Goal: Task Accomplishment & Management: Manage account settings

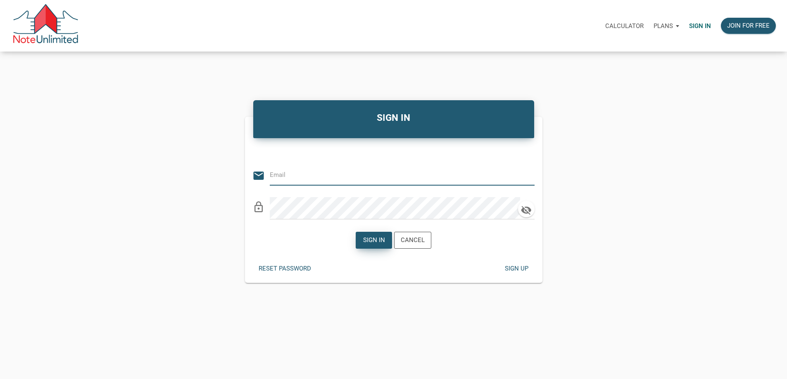
type input "[EMAIL_ADDRESS][DOMAIN_NAME]"
click at [370, 249] on div "Sign in" at bounding box center [374, 240] width 36 height 16
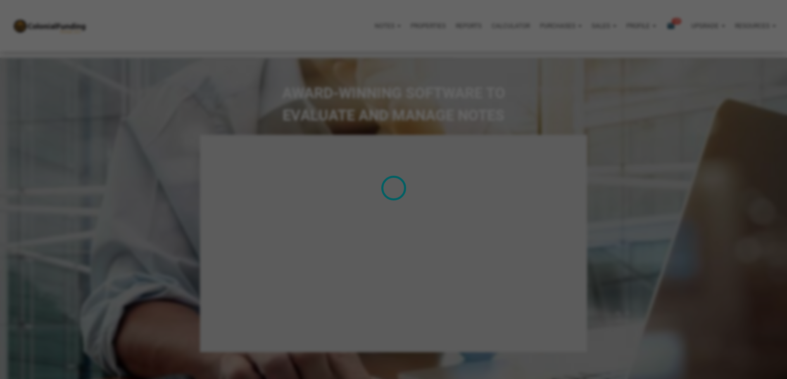
type input "Introduction to new features"
select select
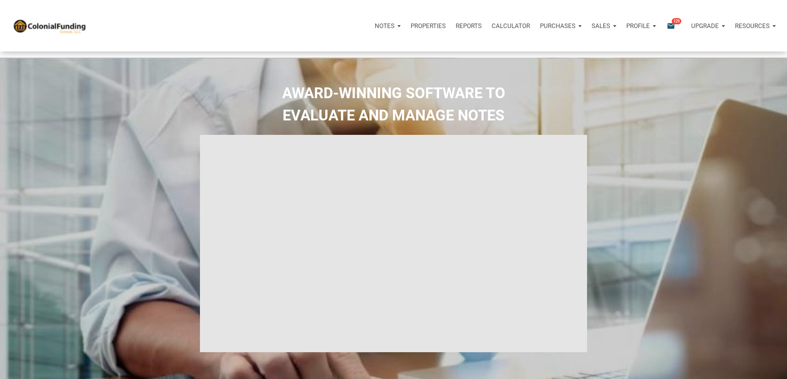
click at [540, 30] on p "Purchases" at bounding box center [558, 25] width 36 height 7
click at [506, 57] on link "Offers" at bounding box center [545, 48] width 78 height 17
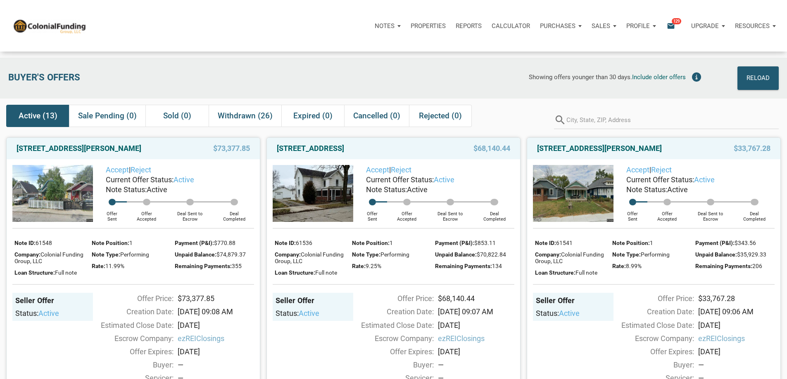
click at [540, 29] on p "Purchases" at bounding box center [558, 25] width 36 height 7
click at [506, 73] on link "Orders" at bounding box center [545, 65] width 78 height 17
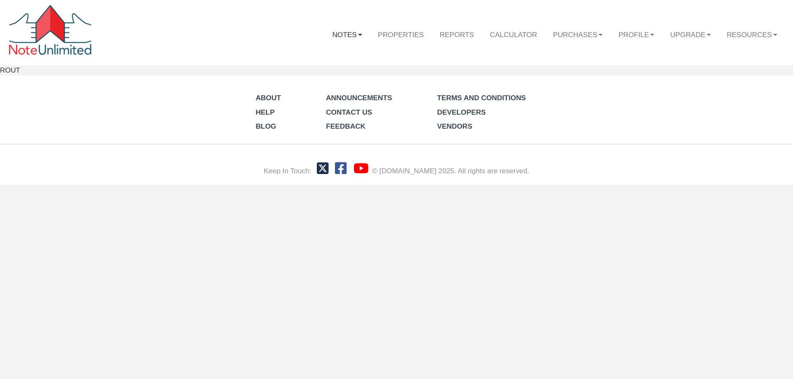
click at [344, 36] on link "Notes" at bounding box center [347, 34] width 46 height 24
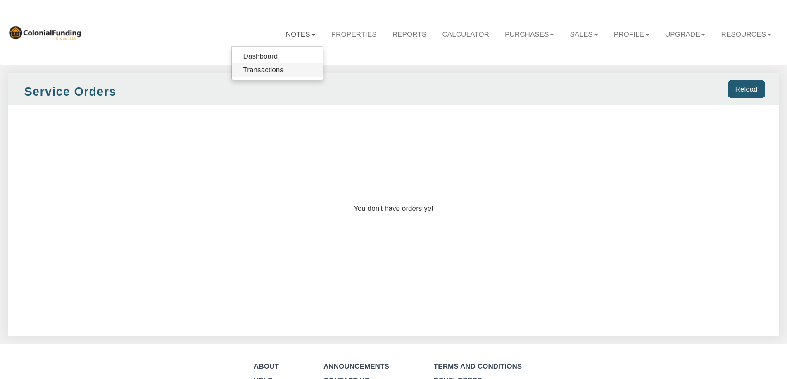
click at [249, 70] on link "Transactions" at bounding box center [277, 70] width 91 height 14
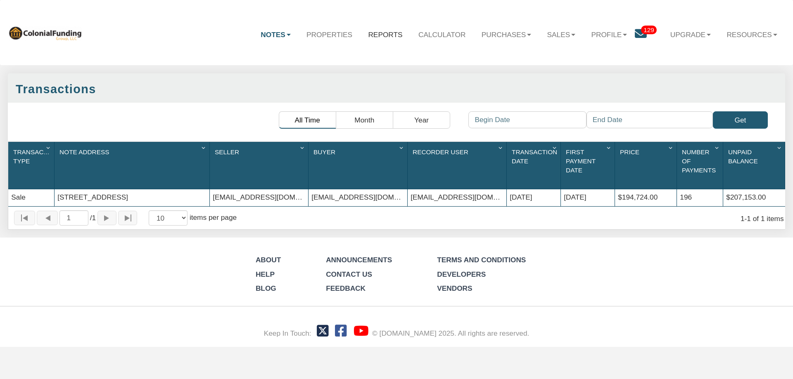
click at [374, 36] on link "Reports" at bounding box center [385, 34] width 50 height 24
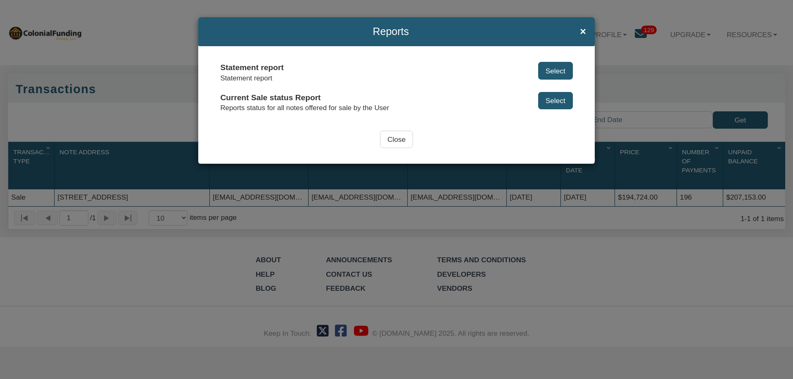
click at [550, 70] on button "Select" at bounding box center [555, 70] width 35 height 17
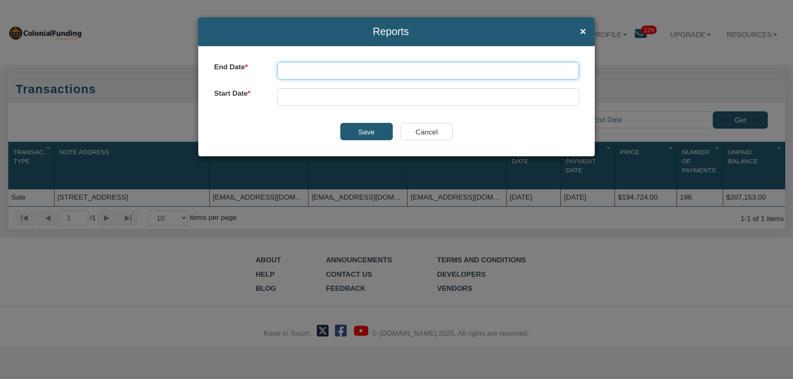
click at [451, 72] on input "text" at bounding box center [428, 70] width 302 height 17
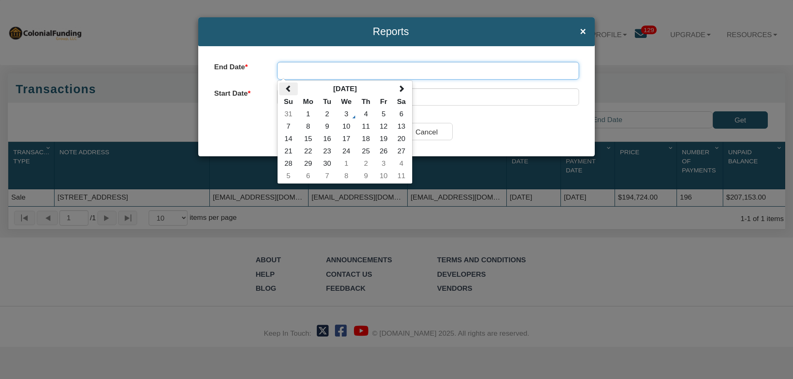
click at [291, 87] on span at bounding box center [288, 88] width 7 height 7
click at [326, 111] on td "1" at bounding box center [326, 114] width 17 height 12
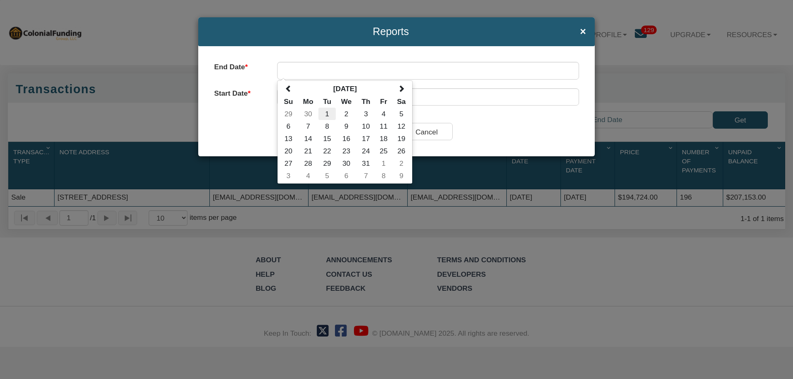
type input "07/01/2025"
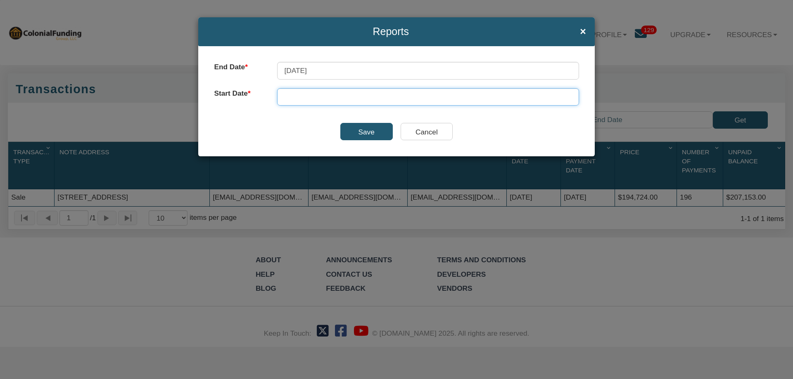
click at [328, 100] on input "text" at bounding box center [428, 96] width 302 height 17
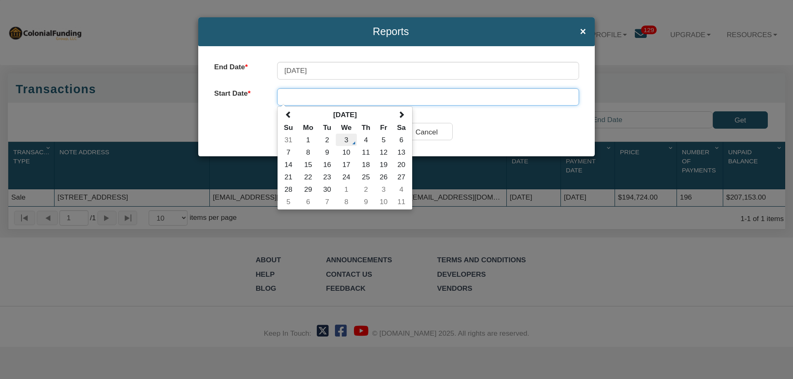
click at [346, 140] on td "3" at bounding box center [346, 140] width 21 height 12
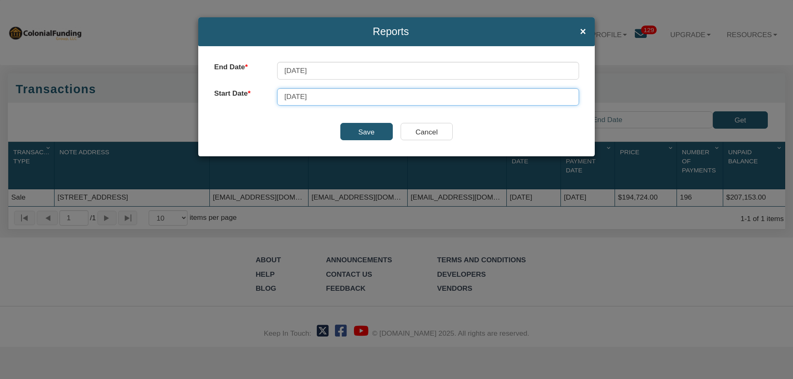
click at [321, 101] on input "09/03/2025" at bounding box center [428, 96] width 302 height 17
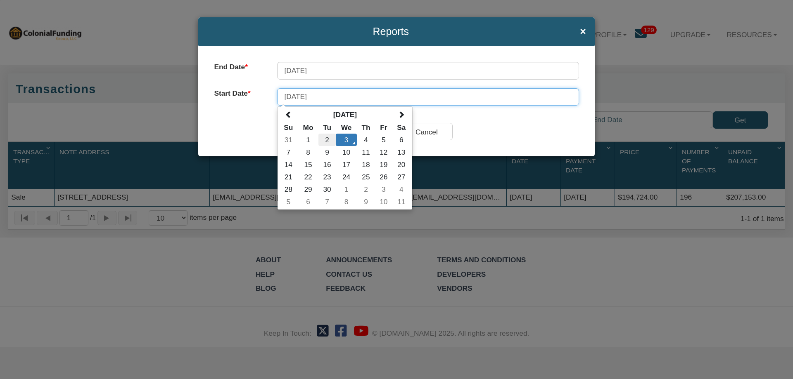
click at [326, 137] on td "2" at bounding box center [326, 140] width 17 height 12
type input "09/02/2025"
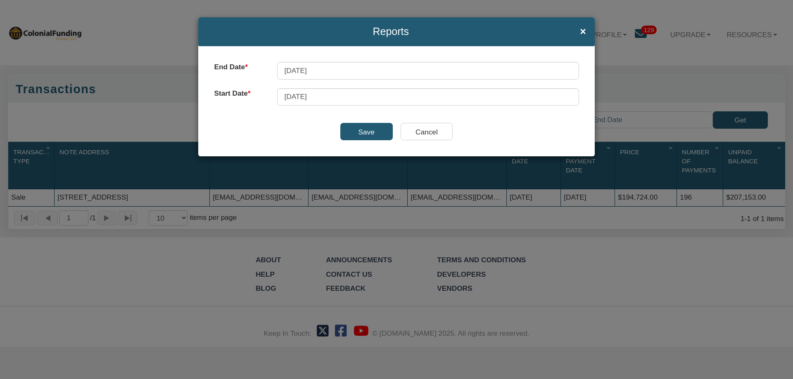
click at [361, 130] on input "Save" at bounding box center [366, 131] width 52 height 17
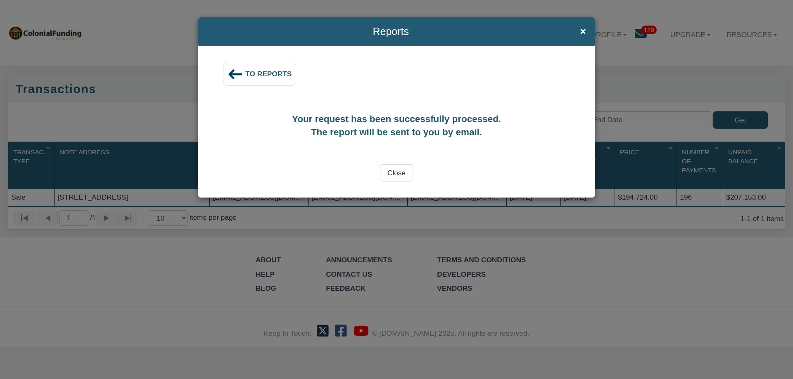
click at [396, 171] on input "Close" at bounding box center [396, 172] width 33 height 17
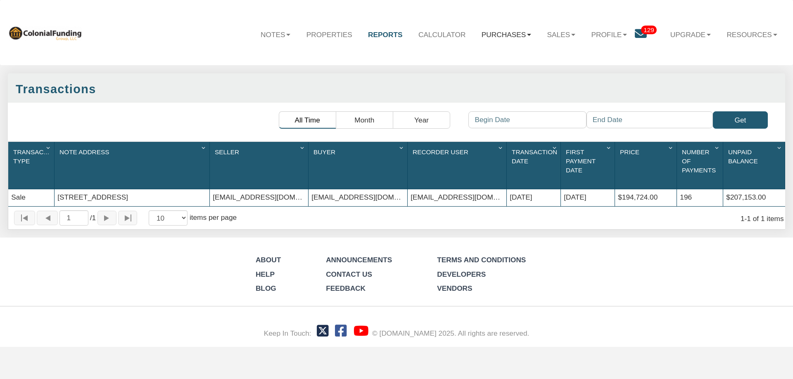
click at [488, 36] on link "Purchases" at bounding box center [507, 34] width 66 height 24
click at [547, 35] on link "Sales" at bounding box center [561, 34] width 44 height 24
click at [591, 32] on link "Profile" at bounding box center [609, 34] width 52 height 24
click at [322, 35] on link "Properties" at bounding box center [330, 34] width 62 height 24
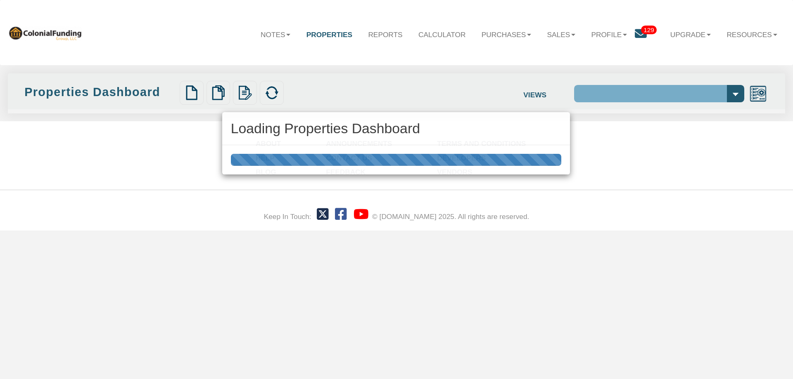
select select "138"
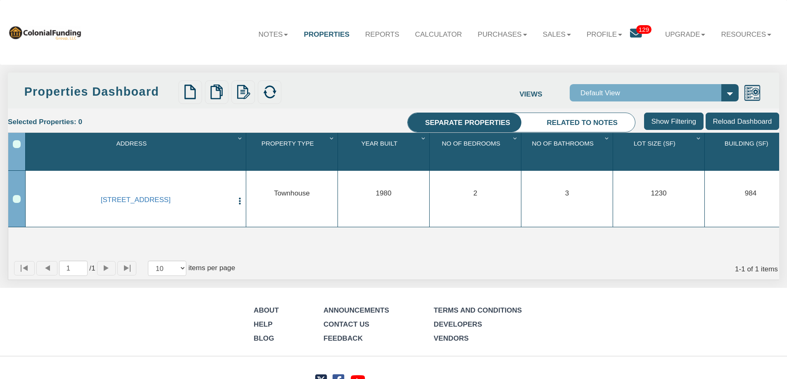
click at [576, 122] on li "Related to notes" at bounding box center [581, 123] width 105 height 20
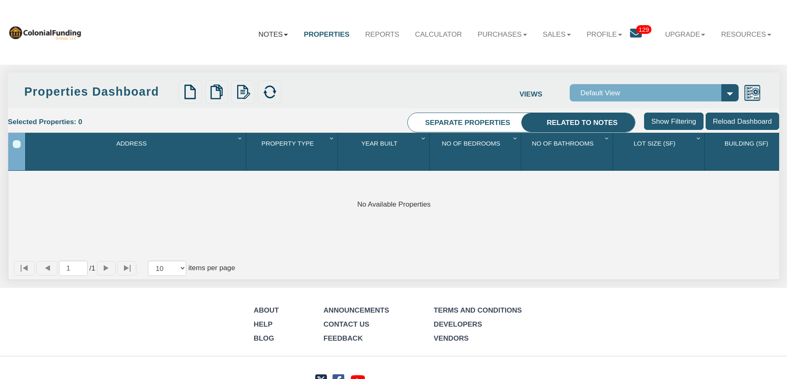
click at [257, 33] on link "Notes" at bounding box center [273, 34] width 45 height 24
click at [237, 67] on link "Transactions" at bounding box center [249, 70] width 91 height 14
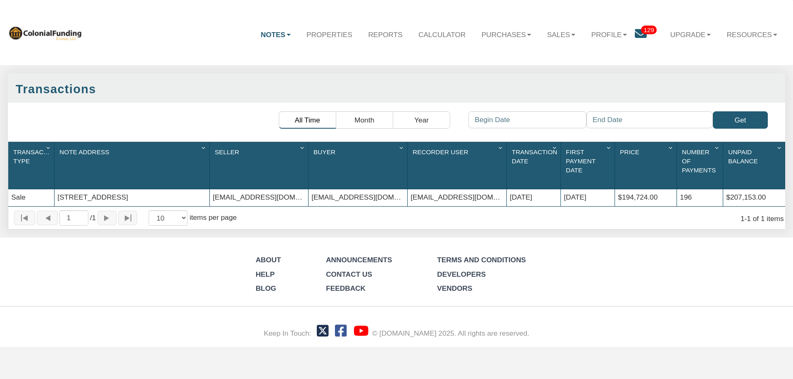
click at [47, 147] on icon "Column Menu" at bounding box center [49, 148] width 10 height 7
click at [202, 148] on icon "Column Menu" at bounding box center [204, 148] width 10 height 7
click at [128, 174] on div "Note Address 1" at bounding box center [132, 165] width 155 height 47
click at [500, 33] on link "Purchases" at bounding box center [507, 34] width 66 height 24
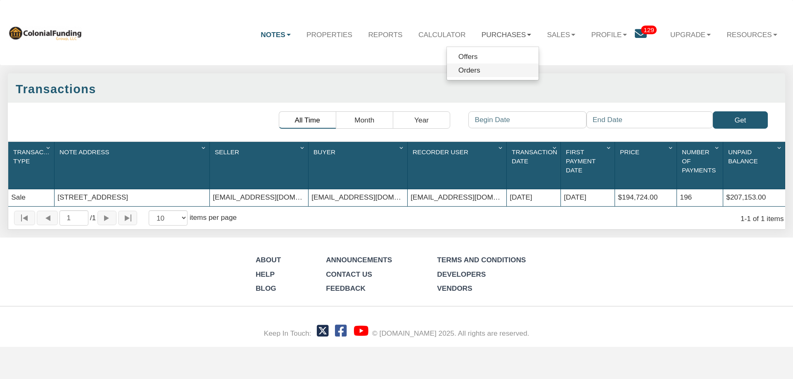
click at [474, 68] on link "Orders" at bounding box center [493, 71] width 92 height 14
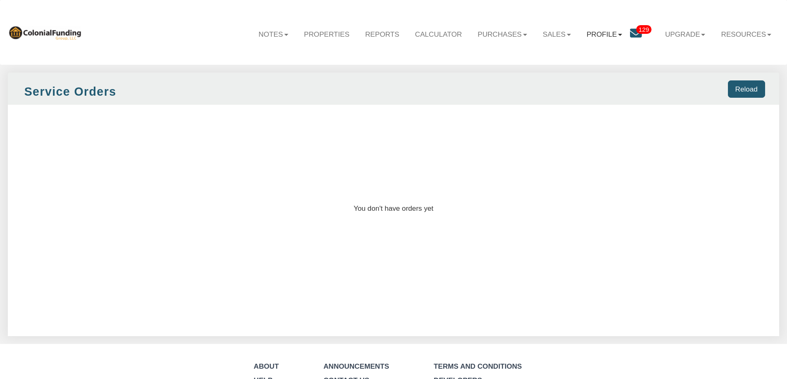
click at [599, 33] on link "Profile" at bounding box center [603, 34] width 51 height 24
click at [592, 58] on link "Settings" at bounding box center [610, 58] width 91 height 14
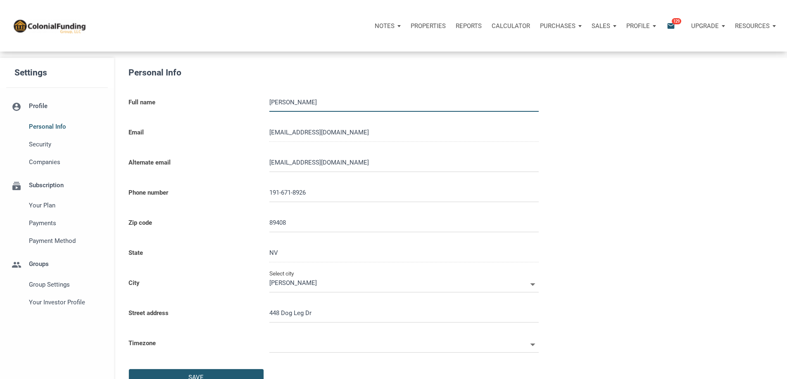
type input "19167189261"
type input "FERNLEY"
select select
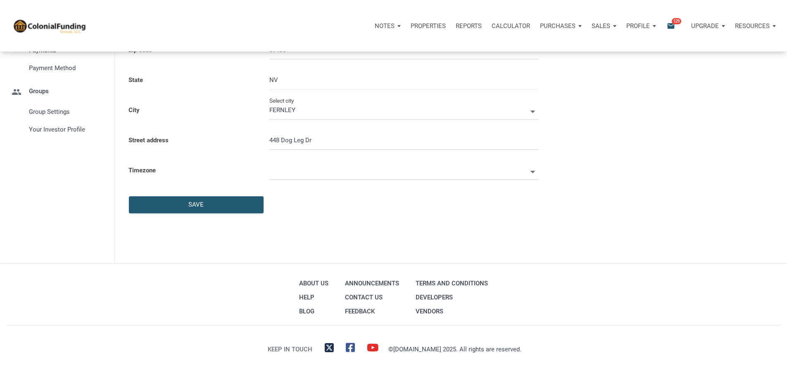
scroll to position [206, 0]
click at [530, 173] on icon at bounding box center [532, 172] width 5 height 2
select select
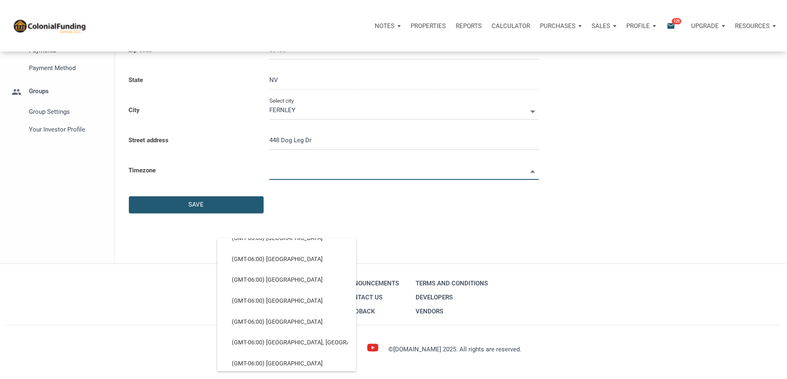
scroll to position [111, 0]
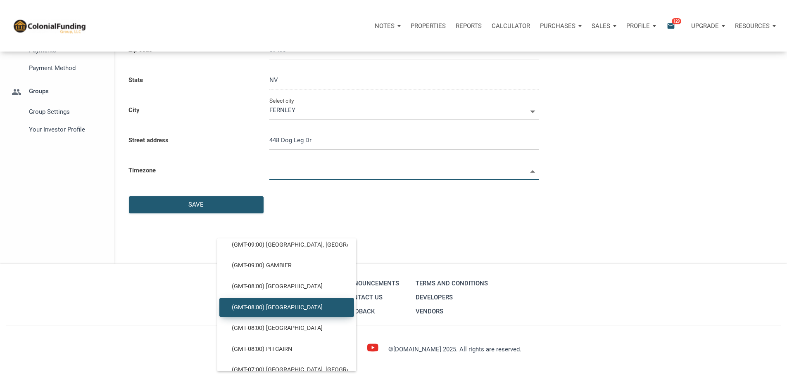
click at [300, 312] on span "(GMT-08:00) [GEOGRAPHIC_DATA]" at bounding box center [286, 307] width 122 height 7
type input "(GMT-08:00) [GEOGRAPHIC_DATA]"
type input "America/Los_Angeles"
select select
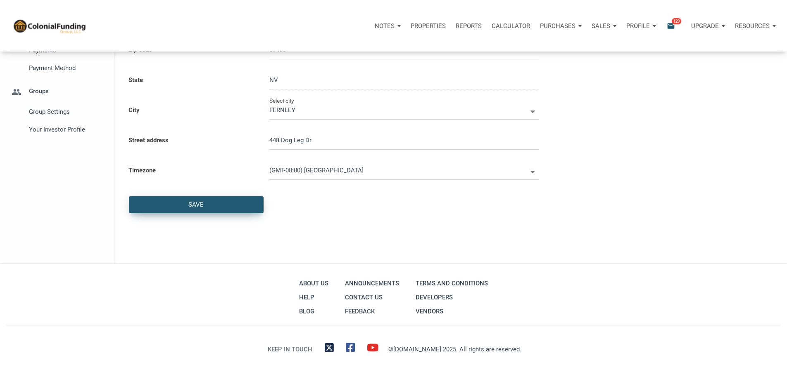
click at [188, 213] on div "Save" at bounding box center [196, 205] width 134 height 16
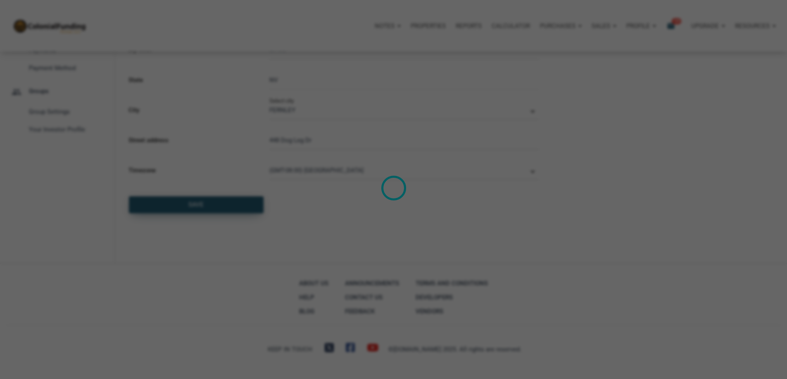
select select
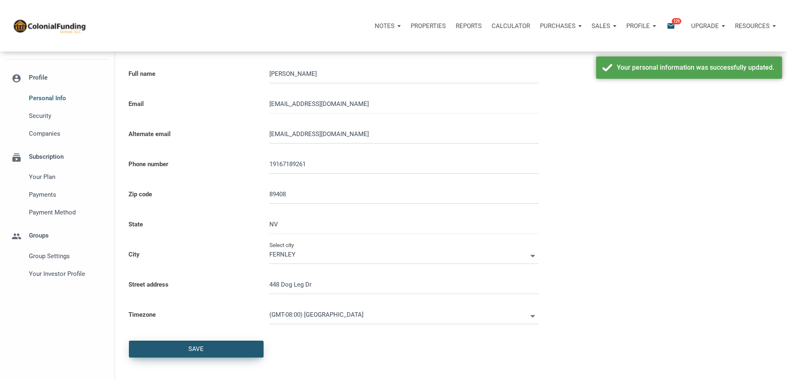
scroll to position [0, 0]
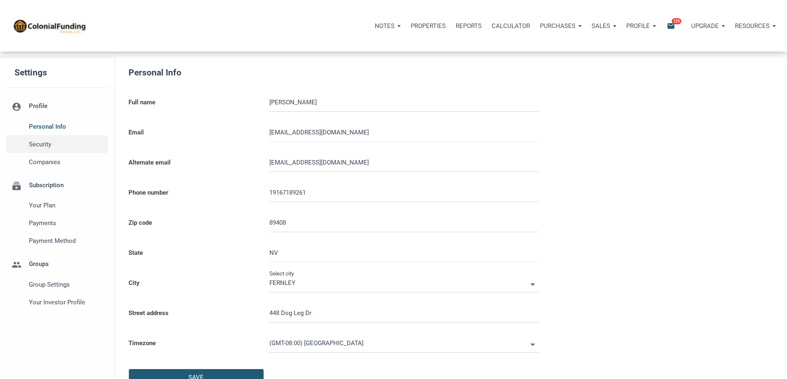
click at [47, 149] on span "Security" at bounding box center [66, 145] width 75 height 10
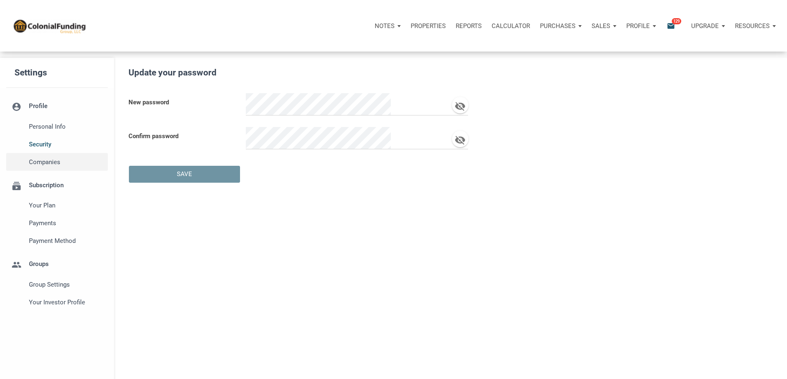
click at [48, 167] on span "Companies" at bounding box center [66, 162] width 75 height 10
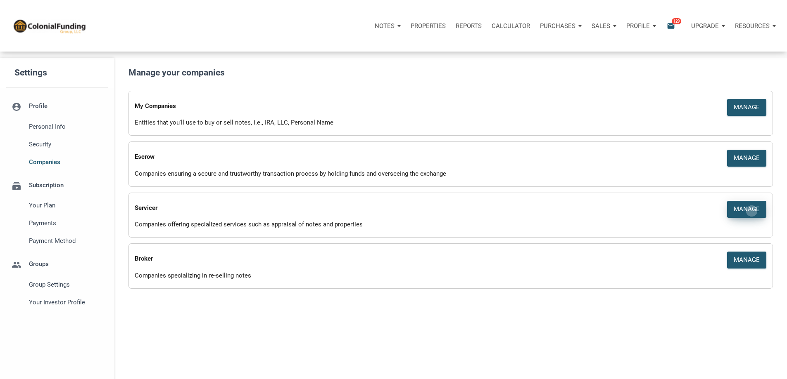
click at [739, 214] on div "Manage" at bounding box center [746, 209] width 26 height 9
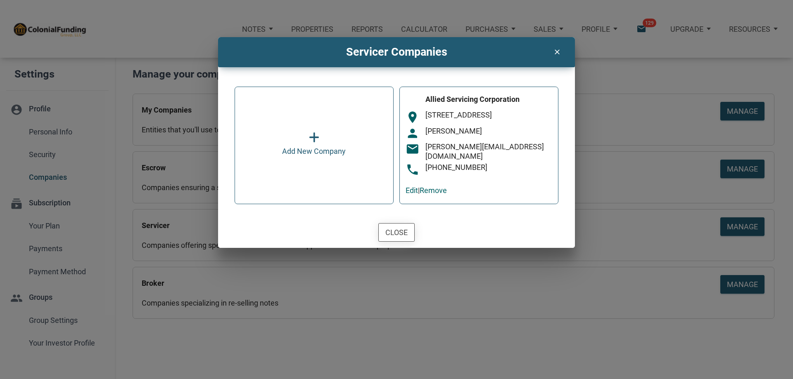
click at [400, 227] on div "Close" at bounding box center [396, 232] width 22 height 11
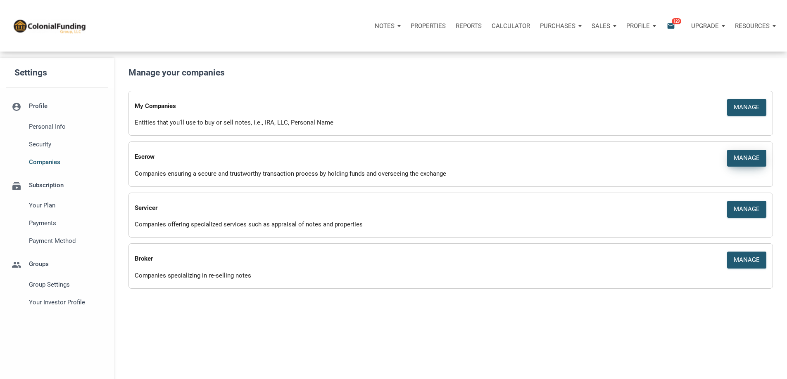
click at [733, 163] on div "Manage" at bounding box center [746, 158] width 26 height 9
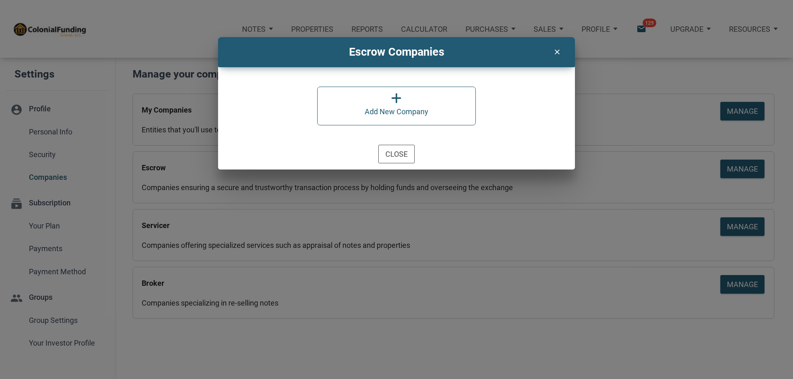
click at [557, 53] on icon "clear" at bounding box center [557, 50] width 10 height 11
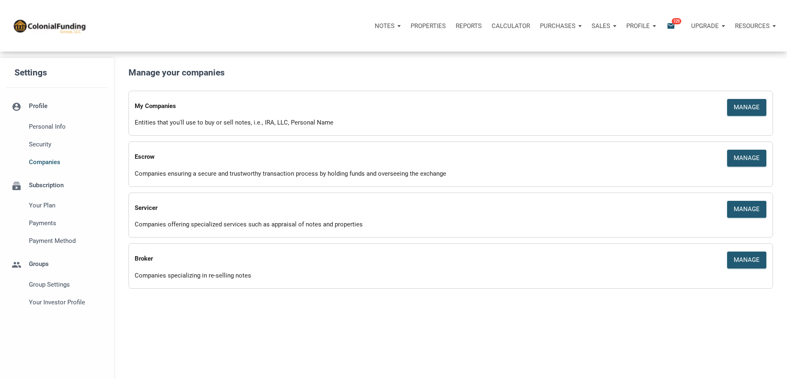
click at [60, 204] on li "subscriptions Subscription Your plan Payments Payment Method" at bounding box center [57, 210] width 114 height 79
click at [48, 211] on span "Your plan" at bounding box center [66, 206] width 75 height 10
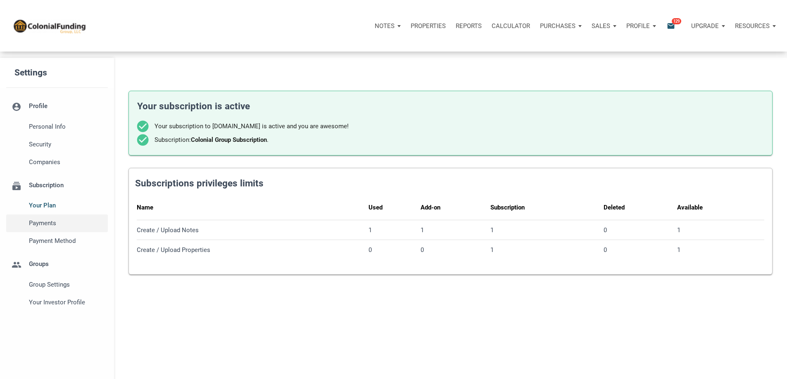
click at [52, 228] on span "Payments" at bounding box center [66, 223] width 75 height 10
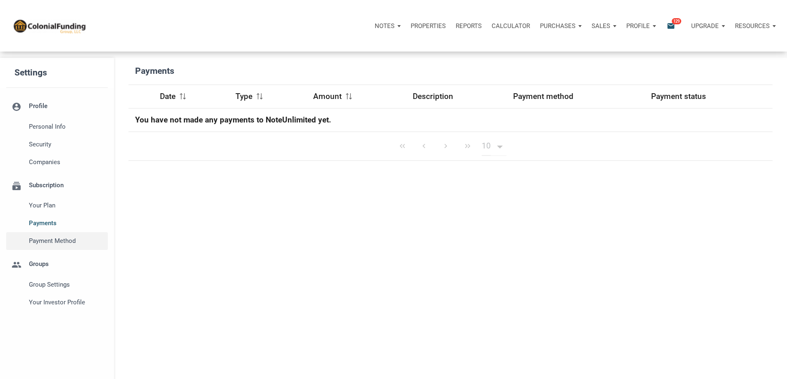
click at [52, 246] on span "Payment Method" at bounding box center [66, 241] width 75 height 10
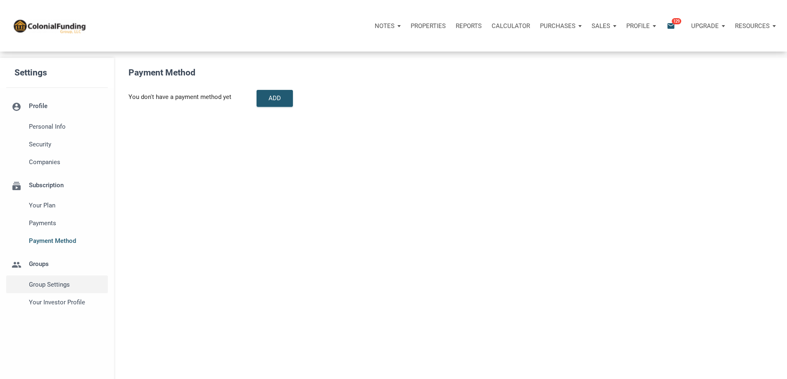
click at [52, 290] on span "Group Settings" at bounding box center [66, 285] width 75 height 10
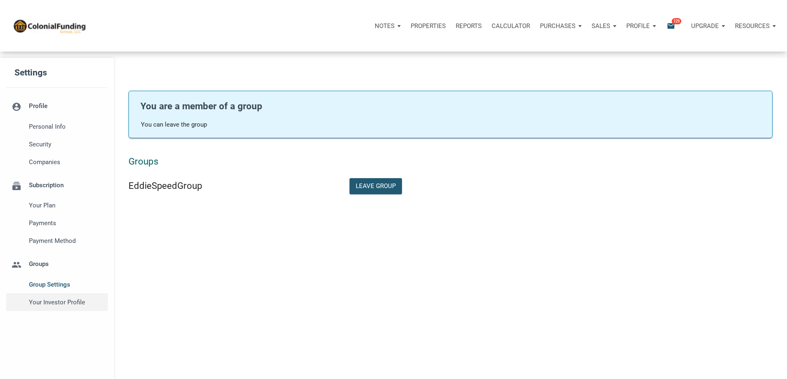
click at [58, 308] on span "Your Investor Profile" at bounding box center [66, 303] width 75 height 10
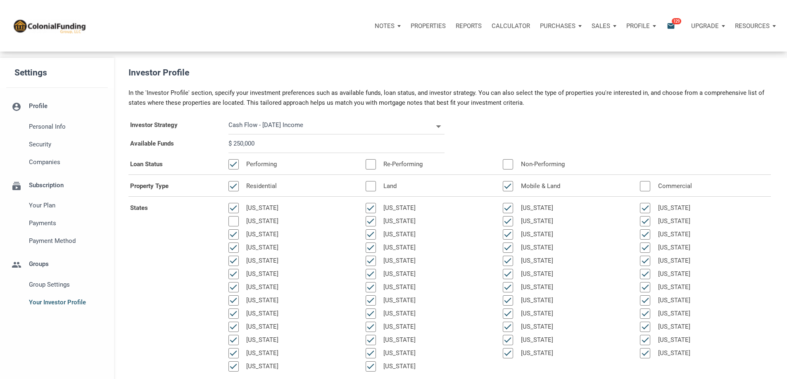
click at [370, 27] on div "Notes" at bounding box center [388, 26] width 36 height 25
click at [325, 52] on link "Dashboard" at bounding box center [364, 48] width 78 height 17
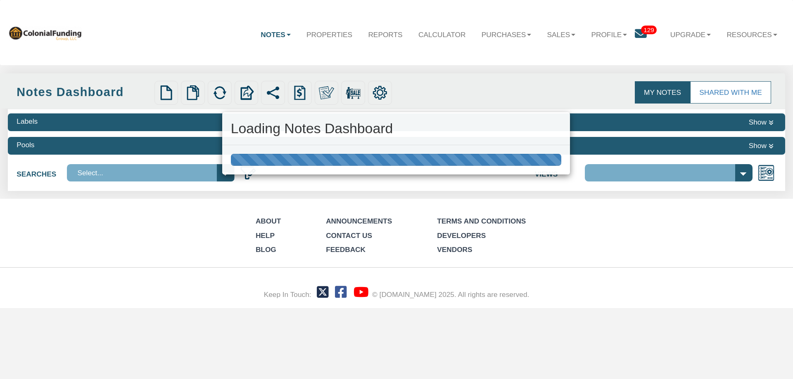
select select "316"
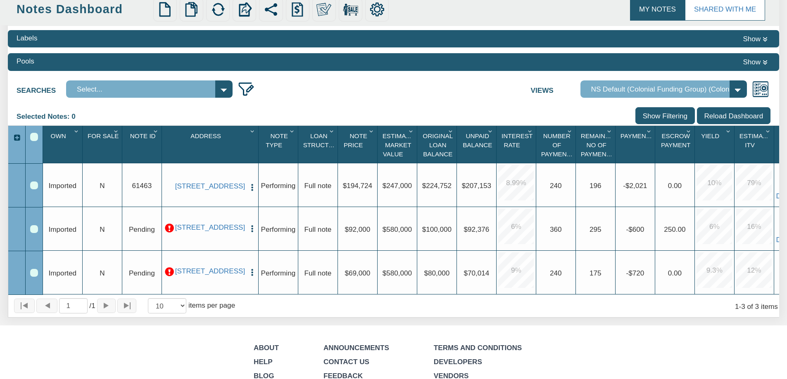
scroll to position [0, 31]
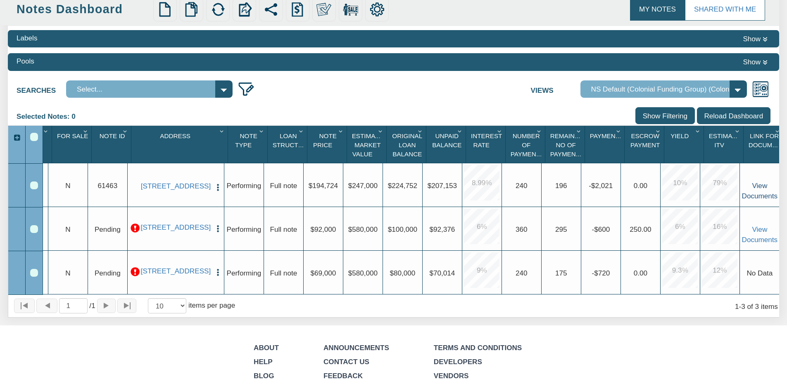
click at [756, 196] on link "View Documents" at bounding box center [760, 191] width 36 height 18
click at [753, 190] on link "View Documents" at bounding box center [760, 191] width 36 height 18
click at [760, 194] on link "View Documents" at bounding box center [760, 191] width 36 height 18
